Goal: Task Accomplishment & Management: Use online tool/utility

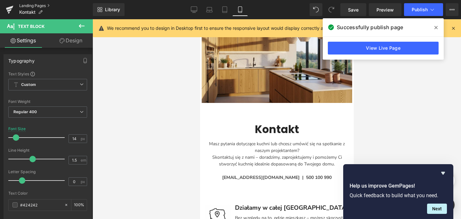
click at [28, 6] on link "Landing Pages" at bounding box center [56, 5] width 74 height 5
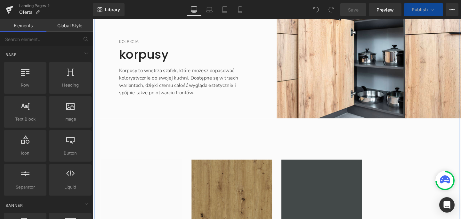
scroll to position [2752, 0]
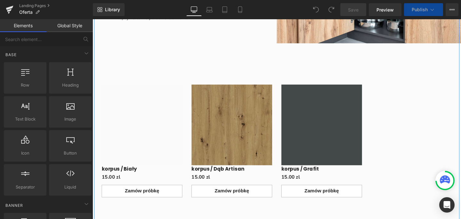
click at [228, 21] on p "Korpusy to wnętrza szafek, które możesz dopasować kolorystycznie do swojej kuch…" at bounding box center [190, 6] width 138 height 31
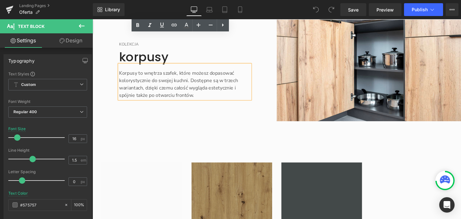
scroll to position [2862, 0]
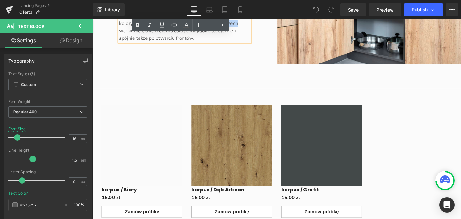
drag, startPoint x: 229, startPoint y: 116, endPoint x: 242, endPoint y: 117, distance: 13.8
click at [242, 43] on p "Korpusy to wnętrza szafek, które możesz dopasować kolorystycznie do swojej kuch…" at bounding box center [190, 27] width 138 height 31
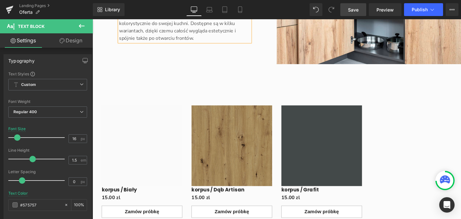
click at [355, 7] on span "Save" at bounding box center [353, 9] width 11 height 7
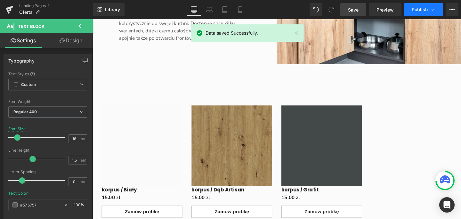
click at [421, 11] on span "Publish" at bounding box center [420, 9] width 16 height 5
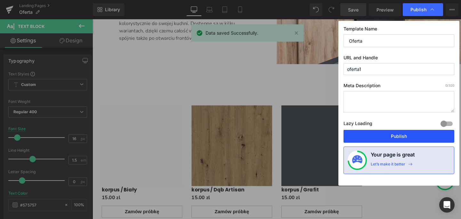
click at [415, 134] on button "Publish" at bounding box center [399, 136] width 111 height 13
